Goal: Information Seeking & Learning: Learn about a topic

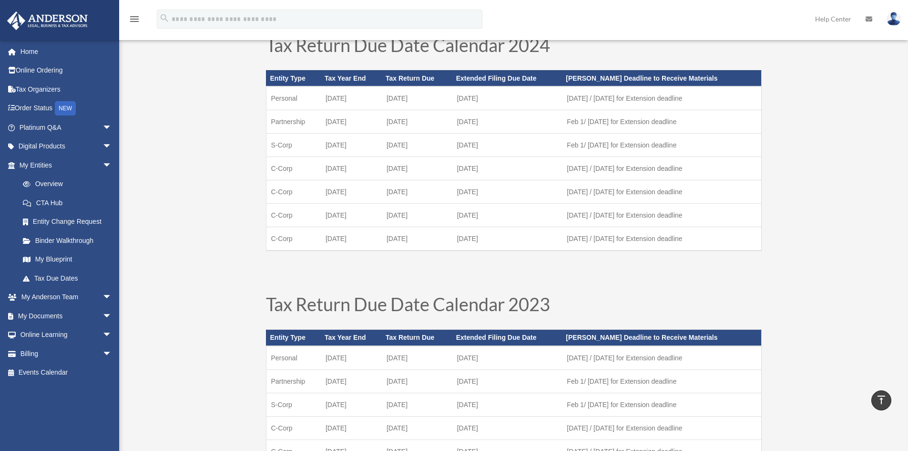
scroll to position [291, 0]
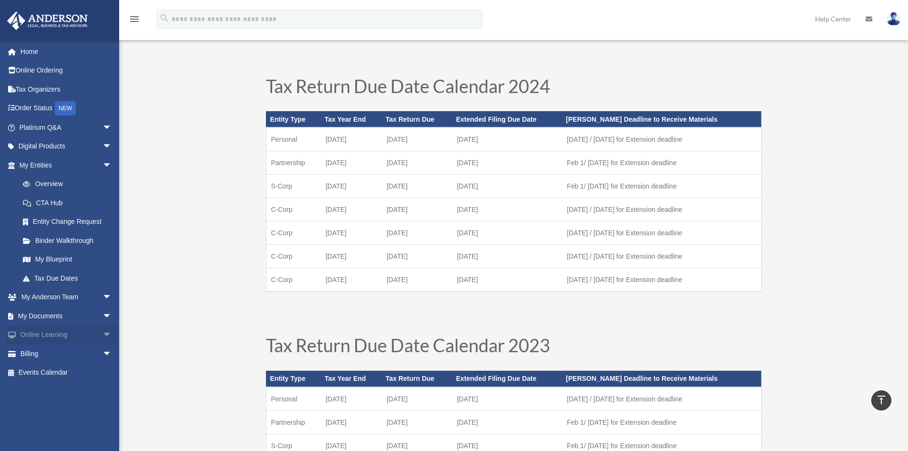
click at [51, 334] on link "Online Learning arrow_drop_down" at bounding box center [67, 334] width 120 height 19
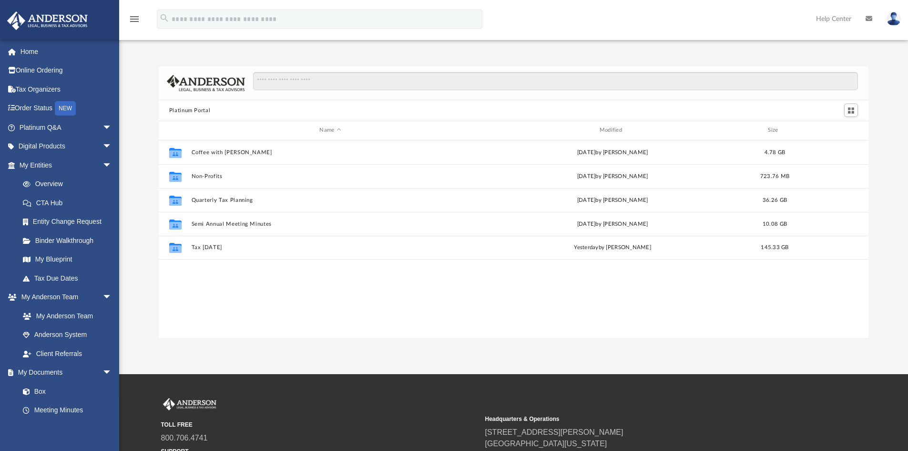
scroll to position [210, 703]
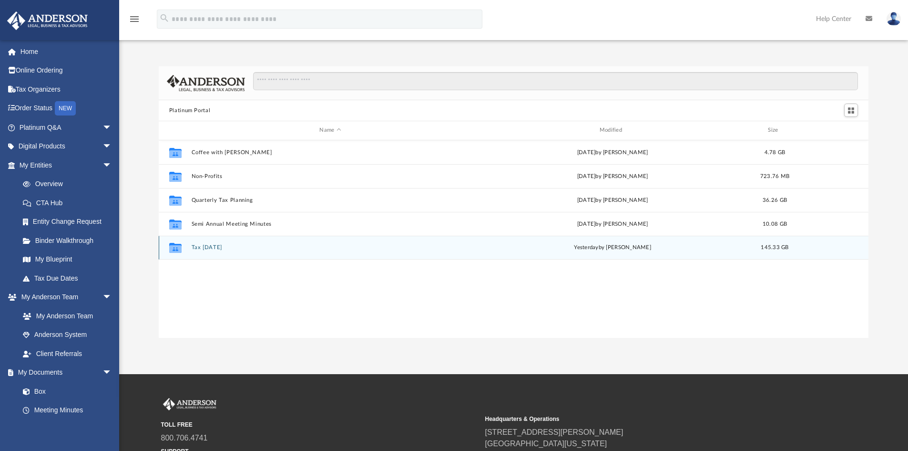
click at [231, 255] on div "Collaborated Folder Tax Tuesday yesterday by Zyan Treadwell 145.33 GB" at bounding box center [514, 248] width 710 height 24
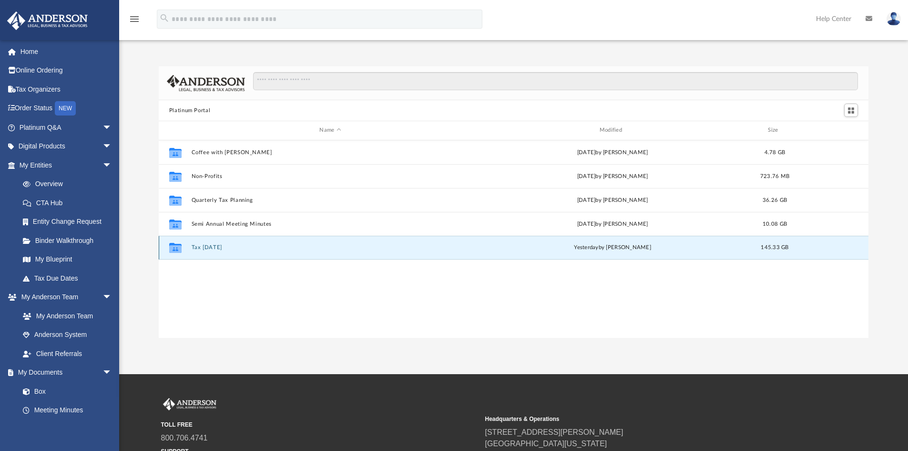
click at [190, 245] on div "Collaborated Folder Tax Tuesday yesterday by Zyan Treadwell 145.33 GB" at bounding box center [514, 248] width 710 height 24
click at [176, 245] on icon "grid" at bounding box center [175, 249] width 12 height 8
click at [216, 246] on button "Tax Tuesday" at bounding box center [330, 247] width 278 height 6
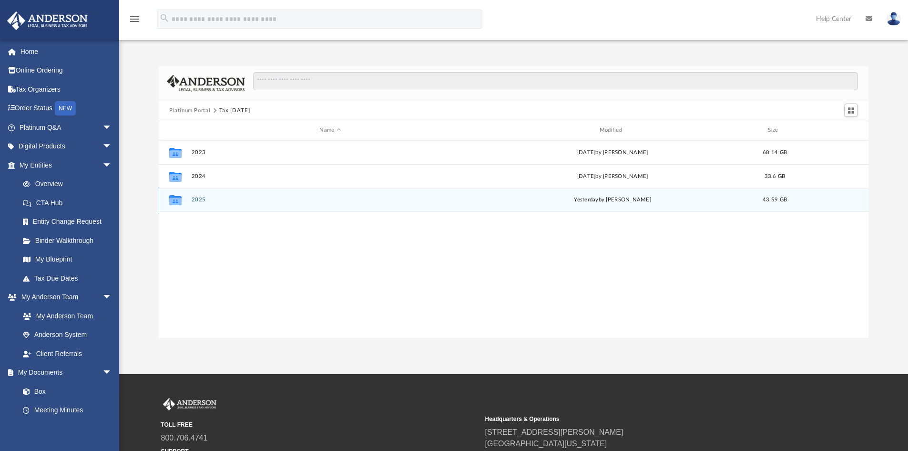
click at [199, 199] on button "2025" at bounding box center [330, 199] width 278 height 6
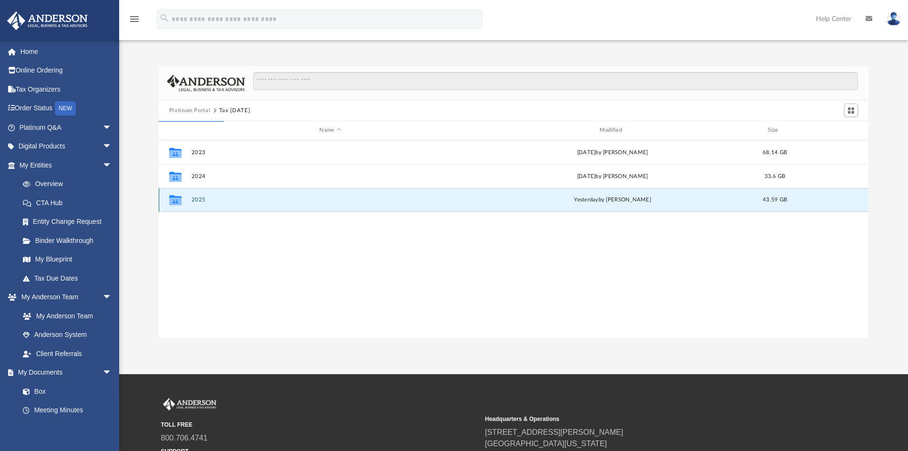
click at [195, 200] on button "2025" at bounding box center [330, 199] width 278 height 6
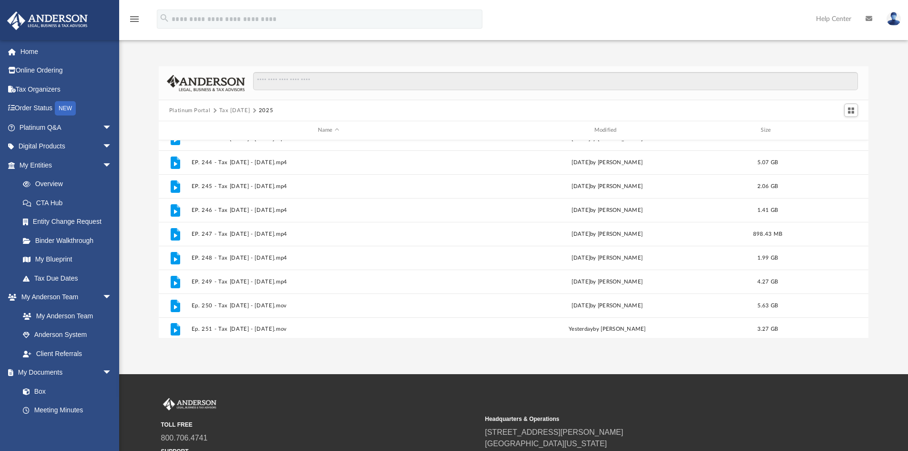
scroll to position [208, 0]
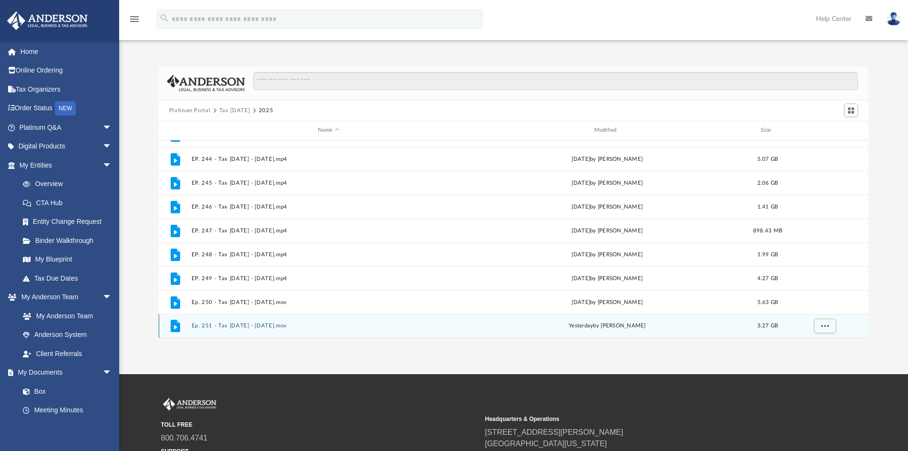
click at [283, 328] on button "Ep. 251 - Tax Tuesday - August 26th, 2025.mov" at bounding box center [328, 325] width 275 height 6
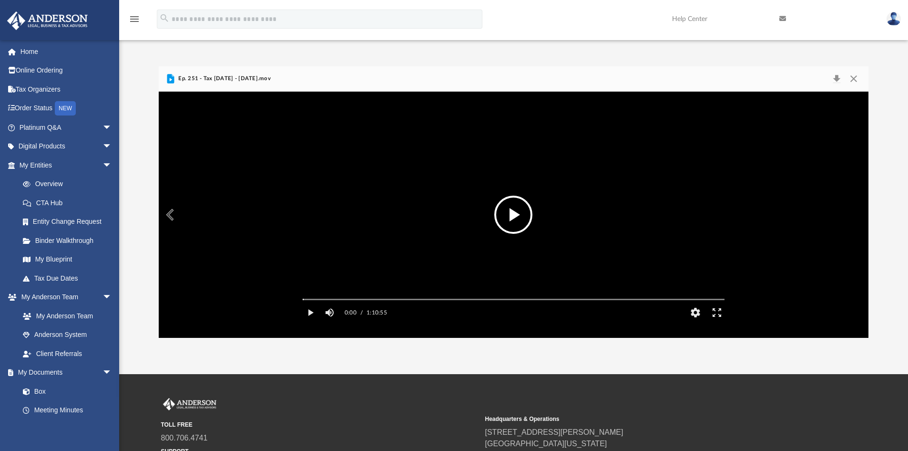
click at [518, 215] on button "File preview" at bounding box center [513, 214] width 38 height 38
click at [365, 315] on div "Volume Slider" at bounding box center [380, 312] width 38 height 8
click at [311, 322] on button "Pause" at bounding box center [310, 312] width 21 height 19
